Goal: Task Accomplishment & Management: Manage account settings

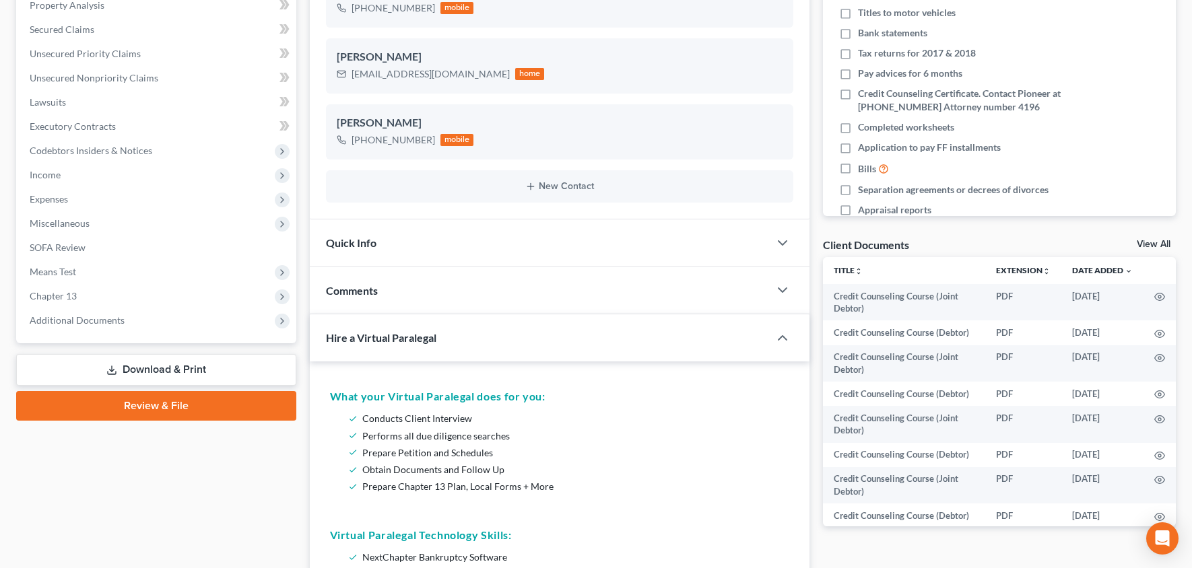
scroll to position [212, 0]
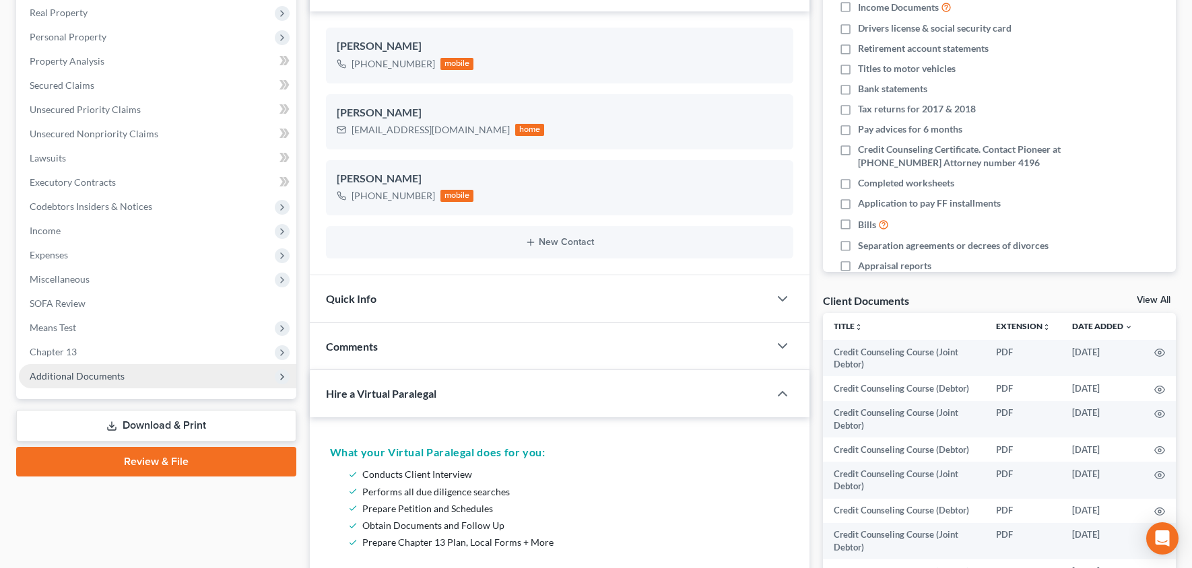
click at [112, 375] on span "Additional Documents" at bounding box center [77, 375] width 95 height 11
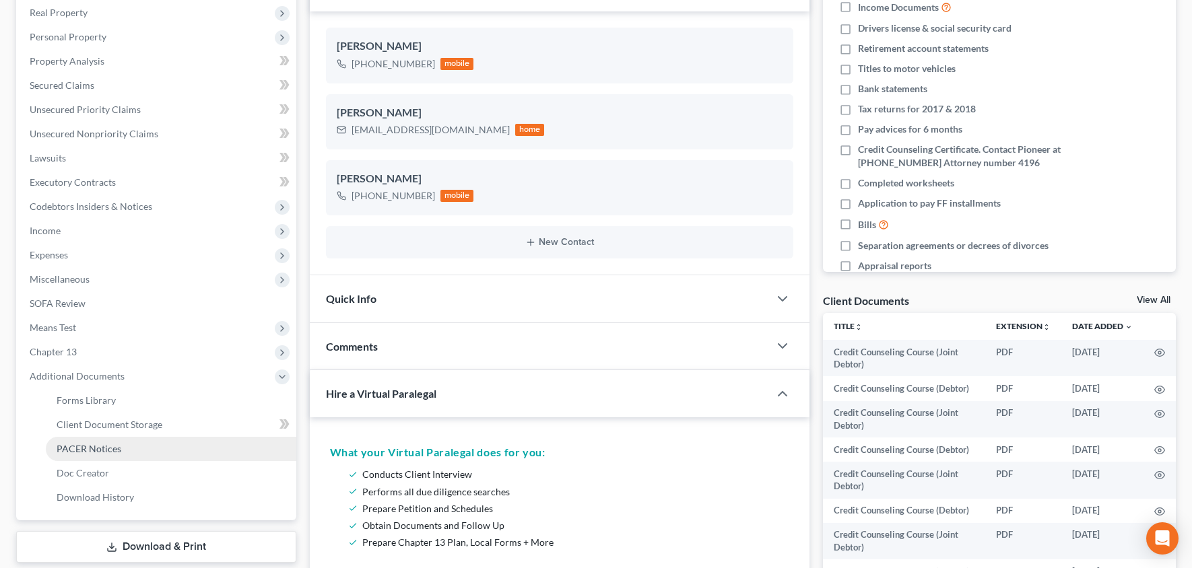
click at [114, 446] on span "PACER Notices" at bounding box center [89, 448] width 65 height 11
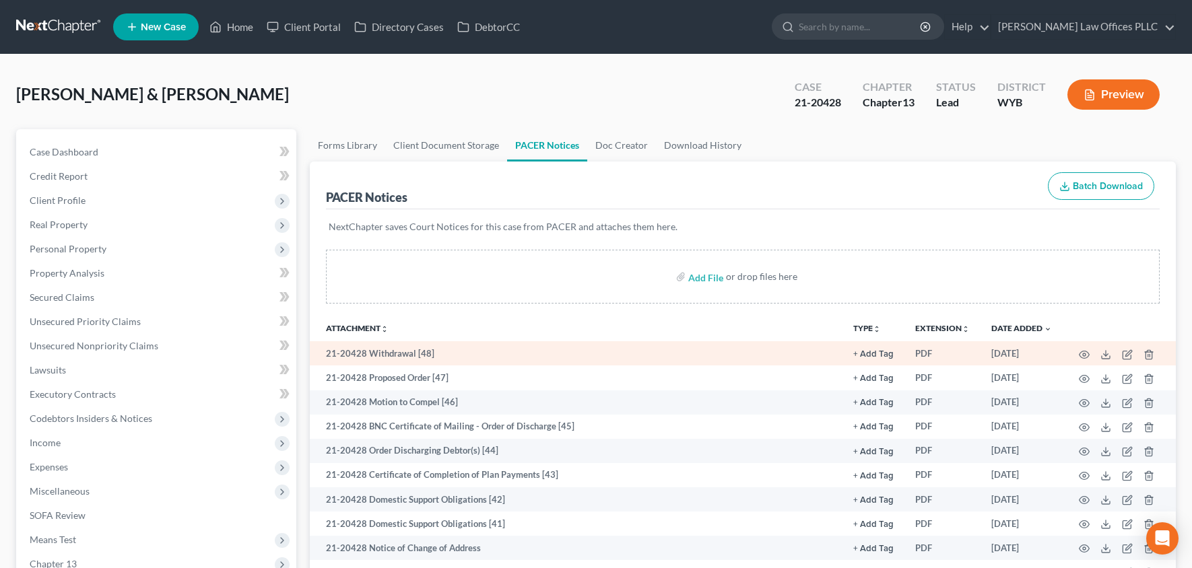
click at [879, 352] on button "+ Add Tag" at bounding box center [873, 354] width 40 height 9
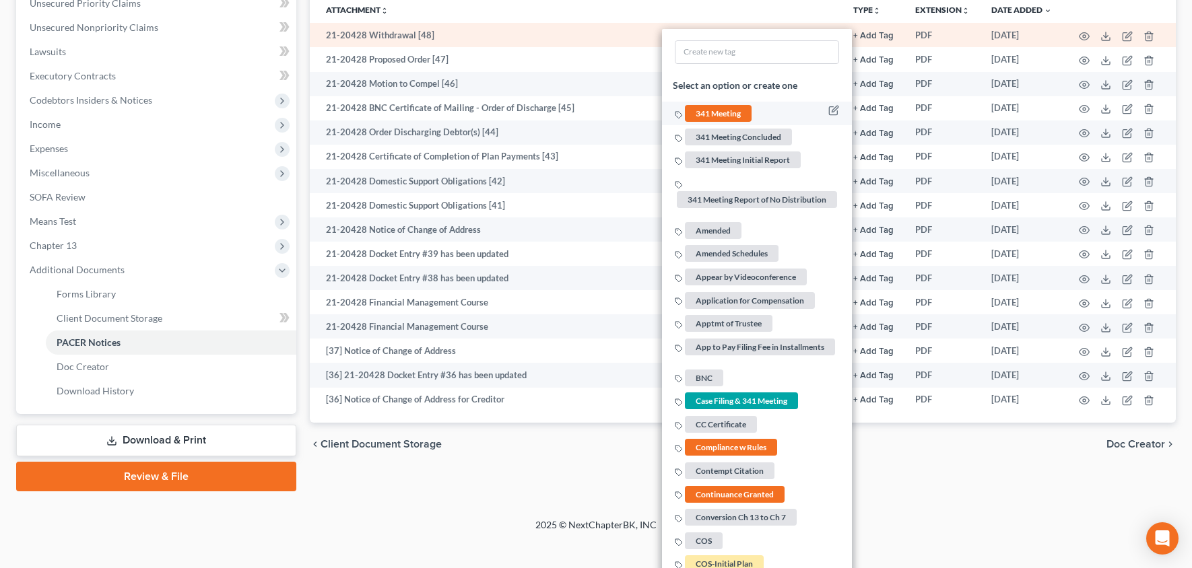
scroll to position [308, 0]
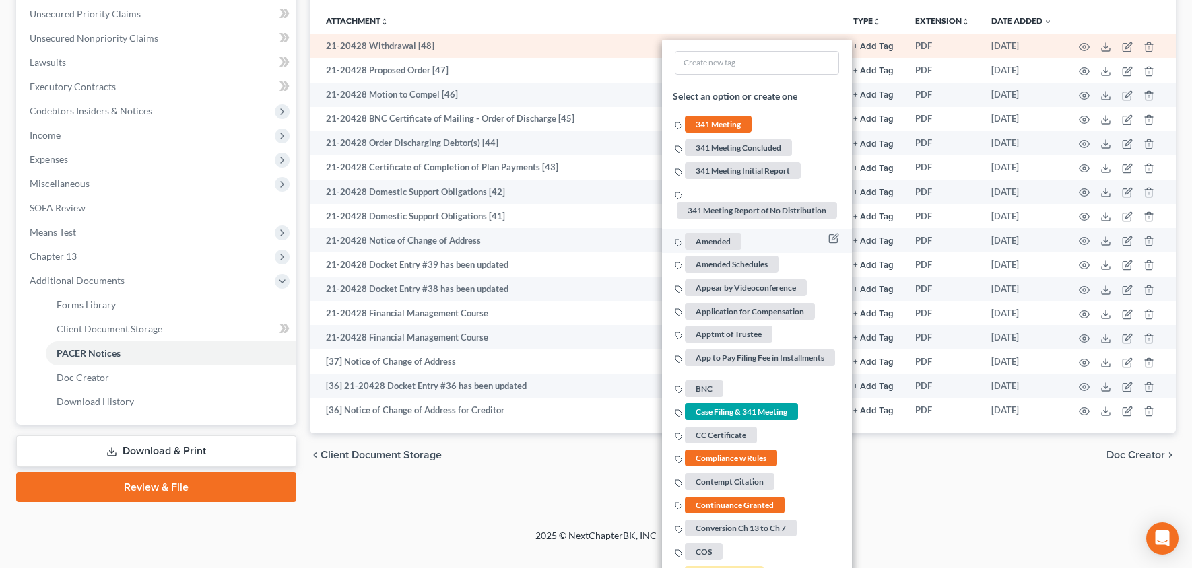
click at [716, 239] on span "Amended" at bounding box center [713, 241] width 57 height 17
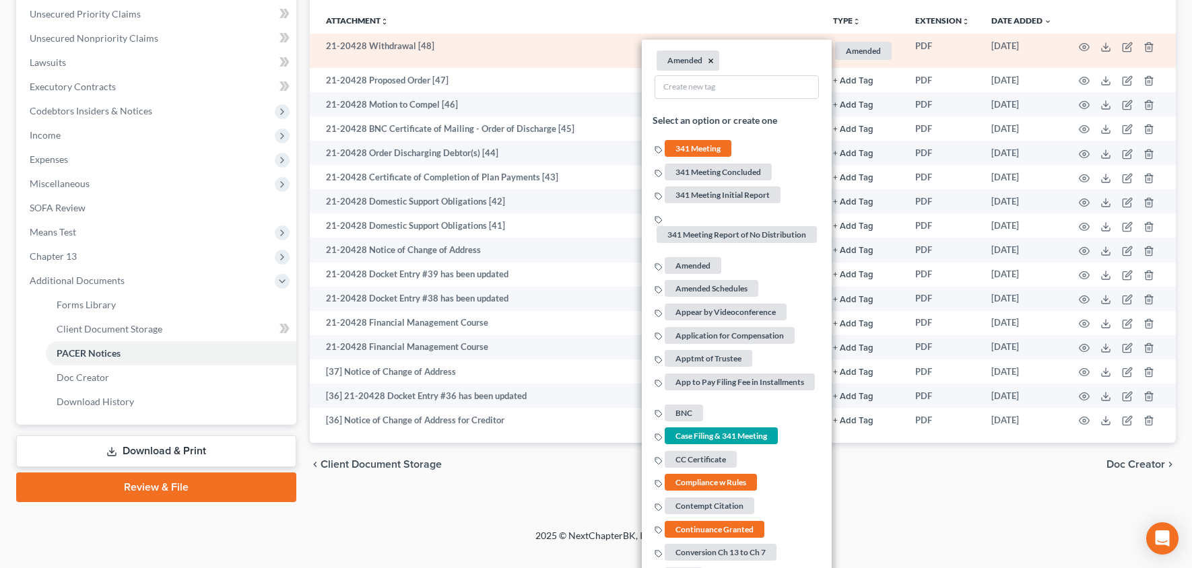
click at [711, 59] on button "×" at bounding box center [711, 61] width 6 height 12
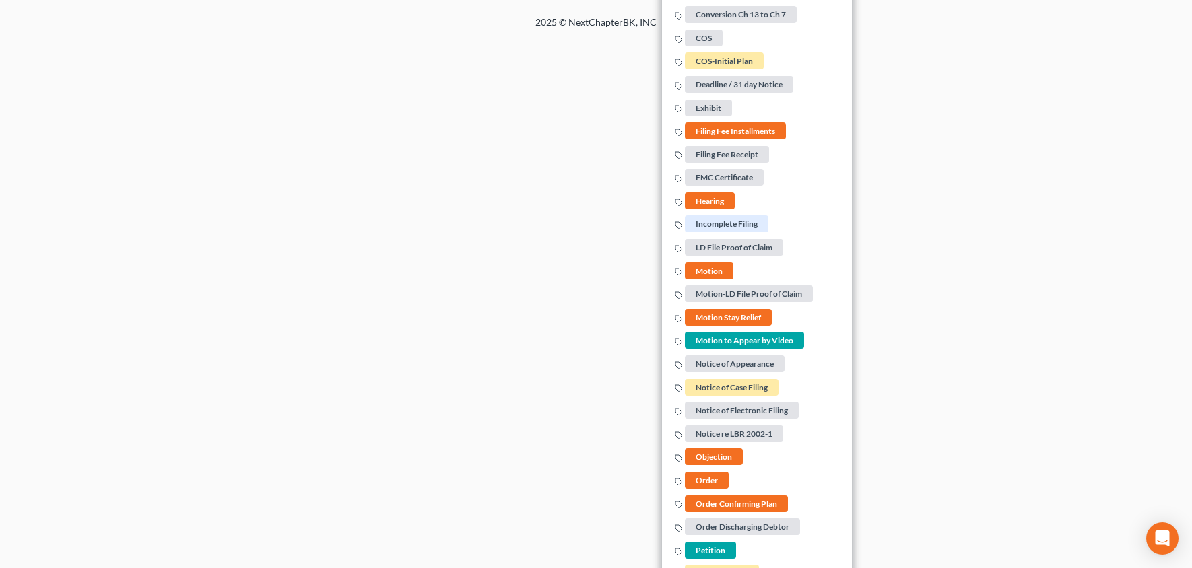
scroll to position [1065, 0]
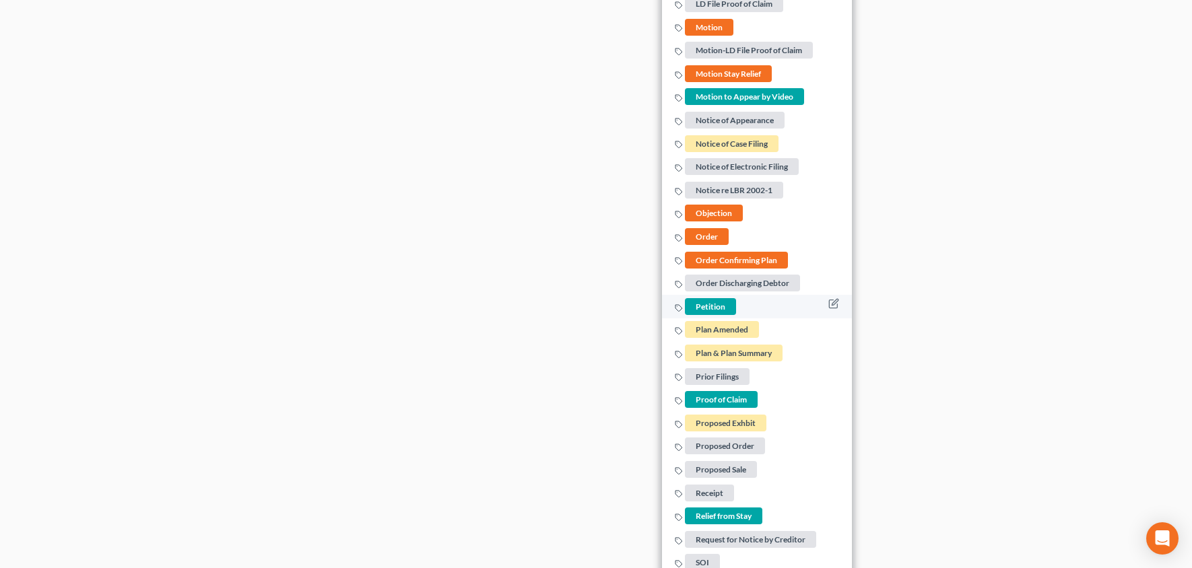
click at [712, 298] on span "Petition" at bounding box center [710, 306] width 51 height 17
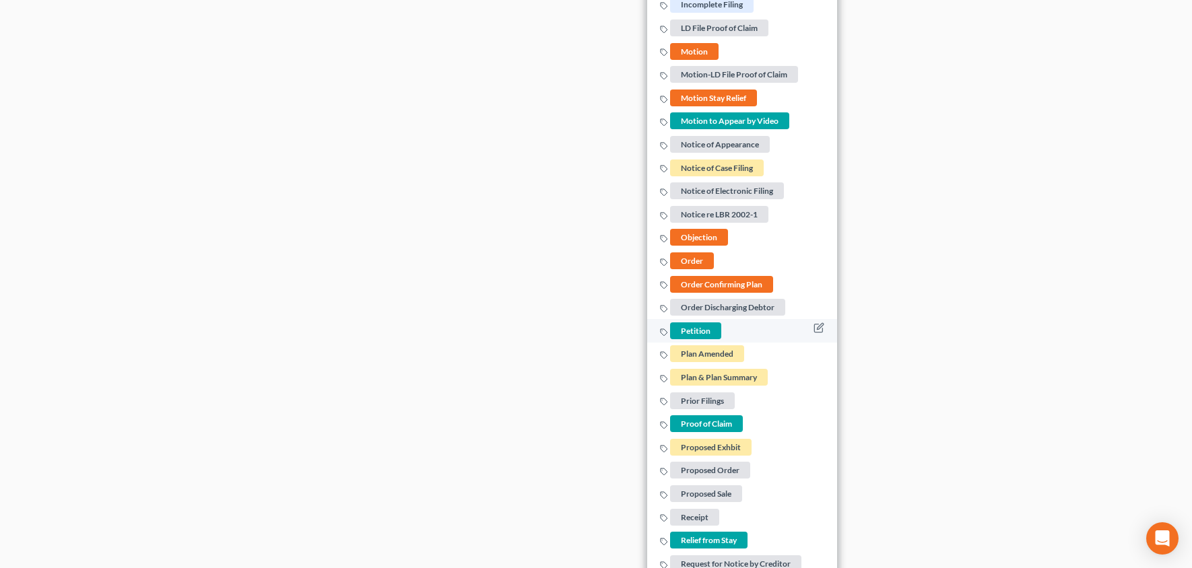
scroll to position [0, 0]
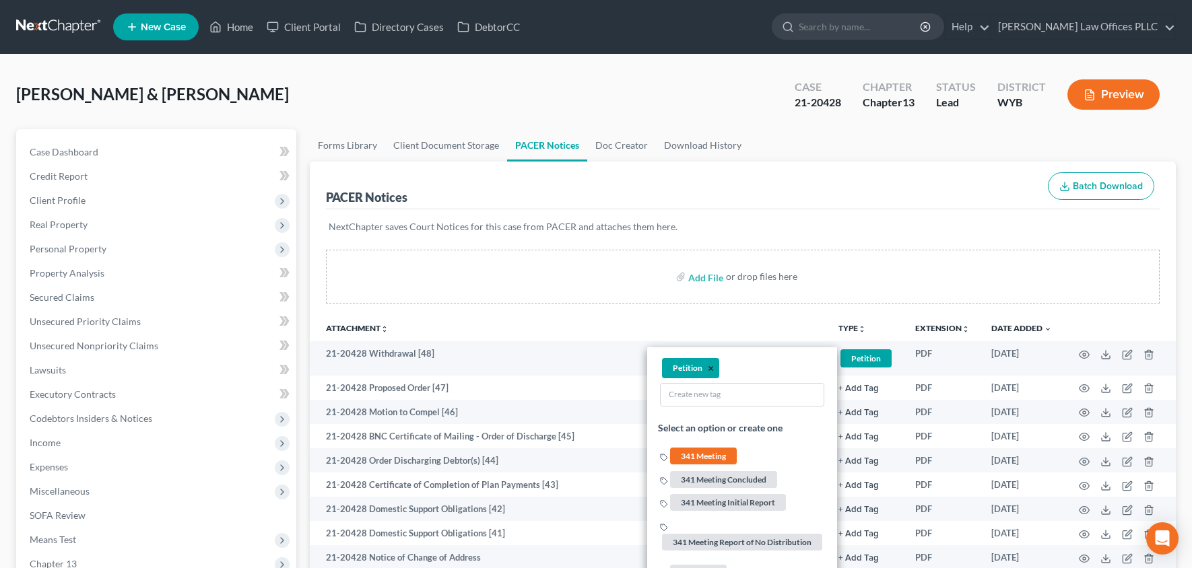
click at [712, 365] on button "×" at bounding box center [711, 369] width 6 height 12
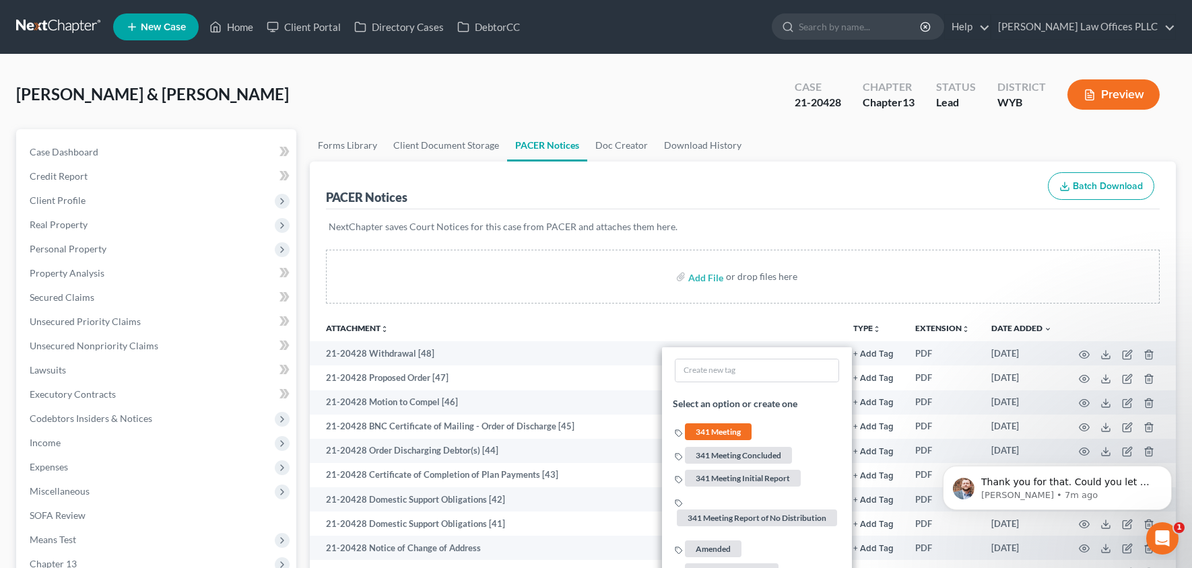
click at [689, 323] on th "Attachment unfold_more expand_more expand_less" at bounding box center [576, 327] width 533 height 27
